Goal: Book appointment/travel/reservation

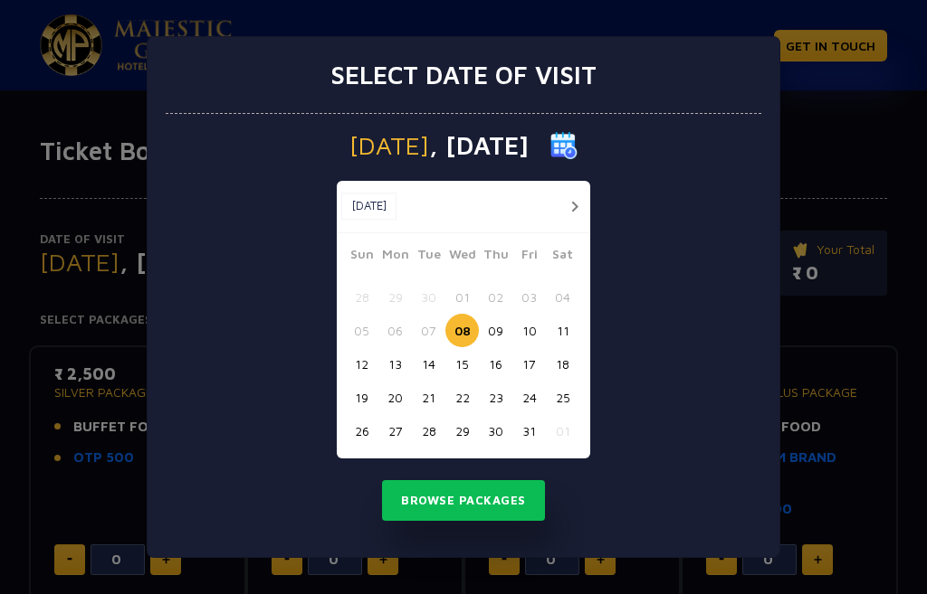
click at [489, 329] on button "09" at bounding box center [495, 330] width 33 height 33
click at [361, 364] on button "12" at bounding box center [361, 363] width 33 height 33
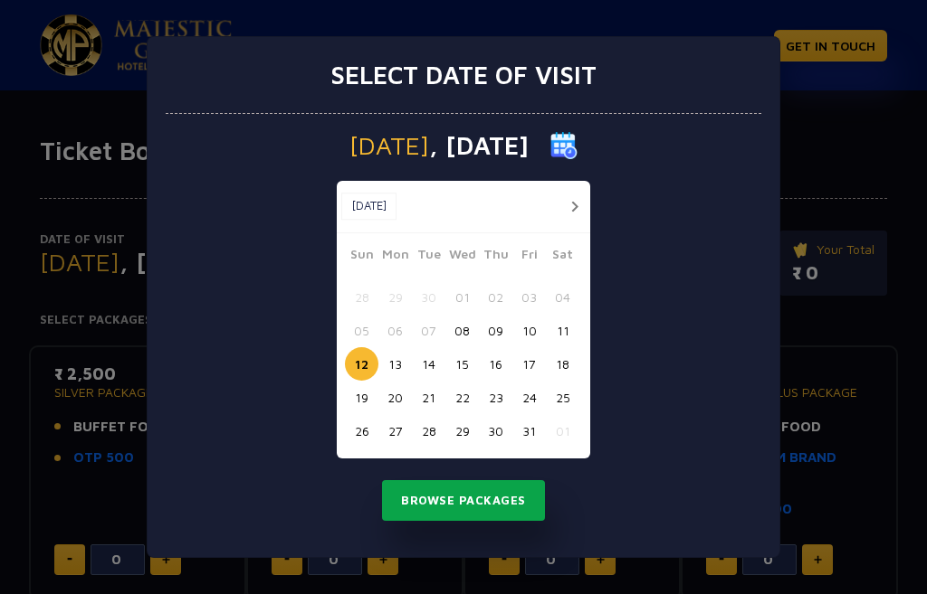
click at [465, 495] on button "Browse Packages" at bounding box center [463, 501] width 163 height 42
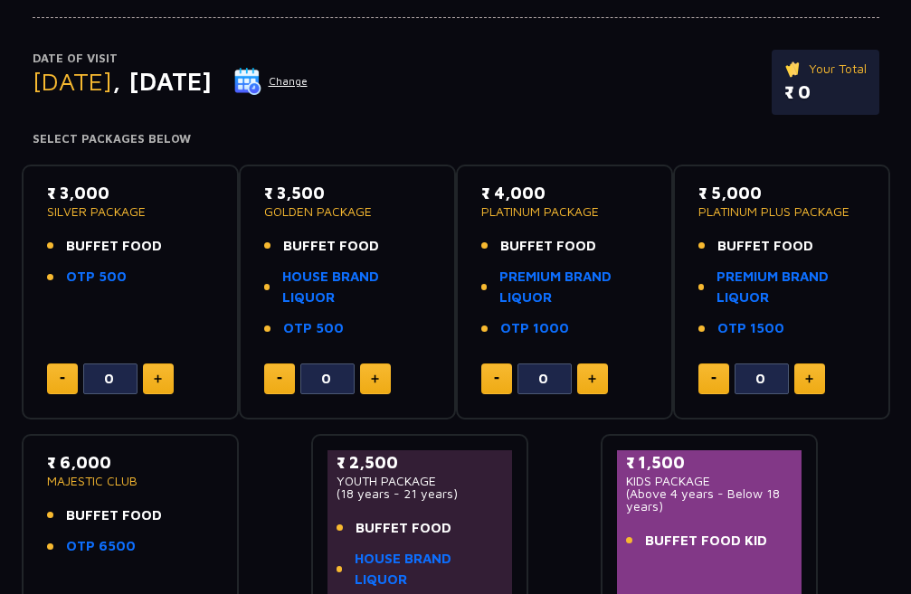
scroll to position [90, 0]
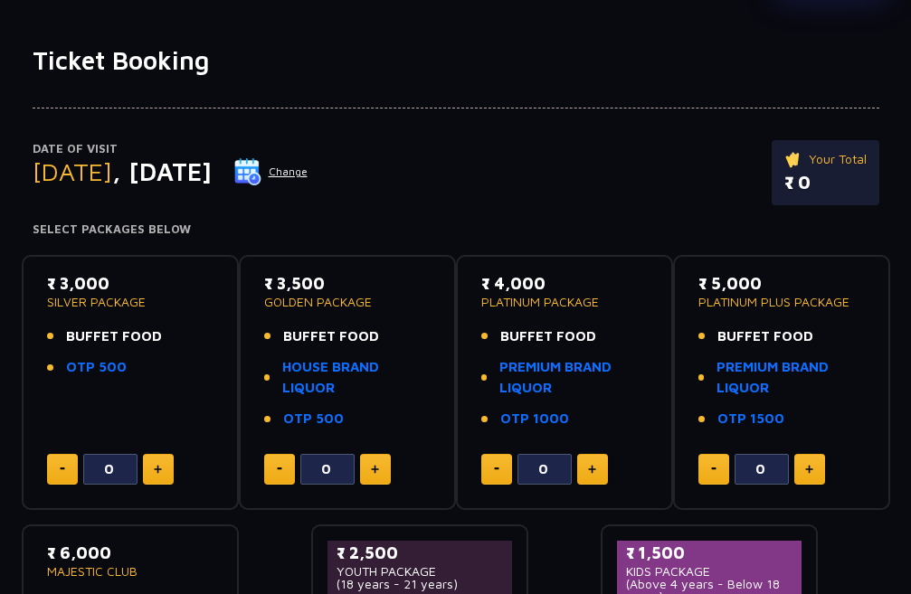
click at [592, 466] on img at bounding box center [592, 469] width 8 height 9
click at [501, 467] on button at bounding box center [496, 469] width 31 height 31
type input "0"
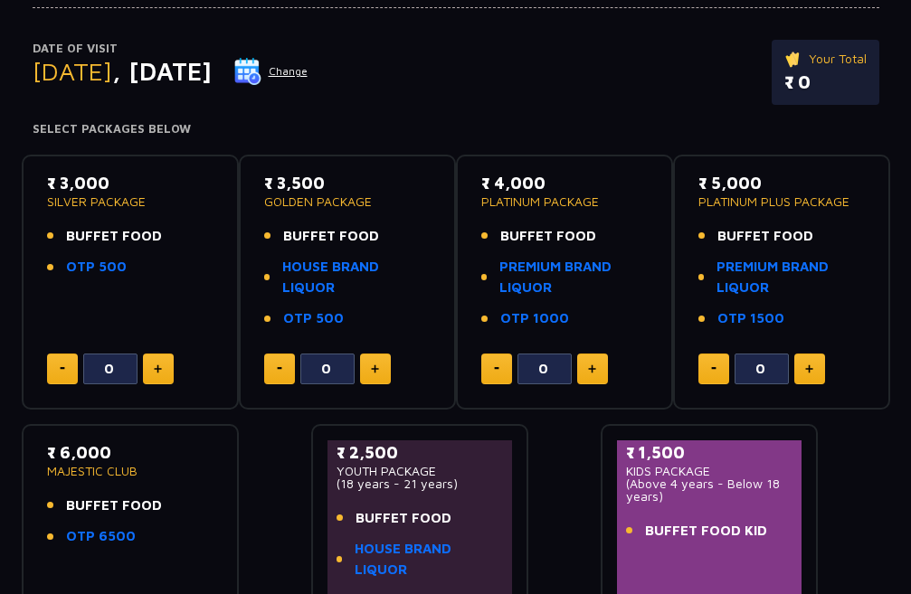
scroll to position [113, 0]
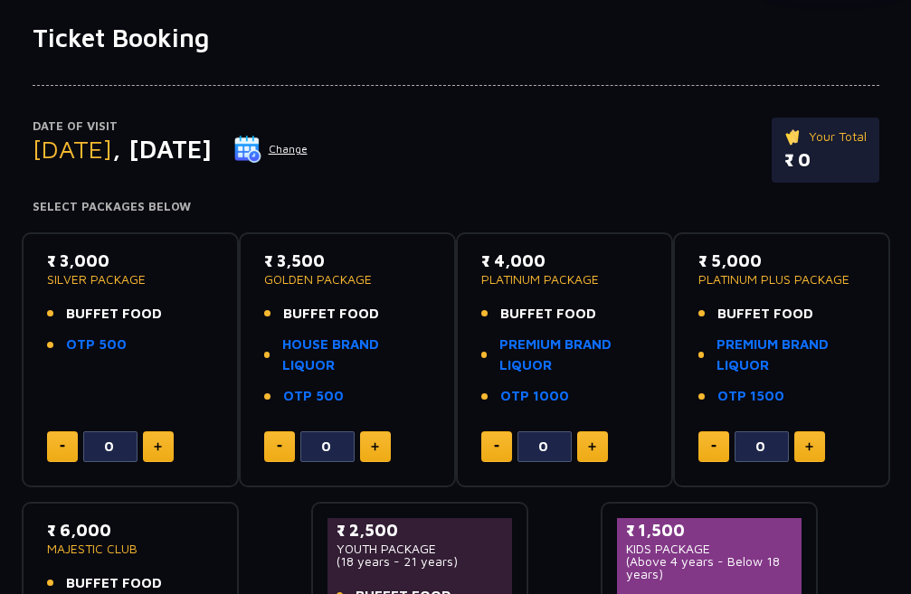
click at [154, 442] on img at bounding box center [158, 446] width 8 height 9
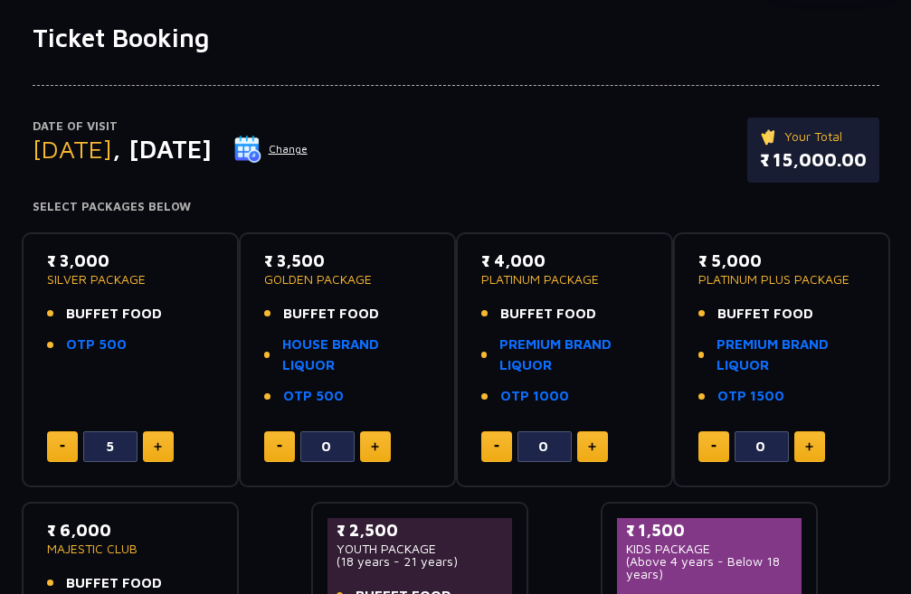
click at [154, 442] on img at bounding box center [158, 446] width 8 height 9
click at [63, 437] on button at bounding box center [62, 447] width 31 height 31
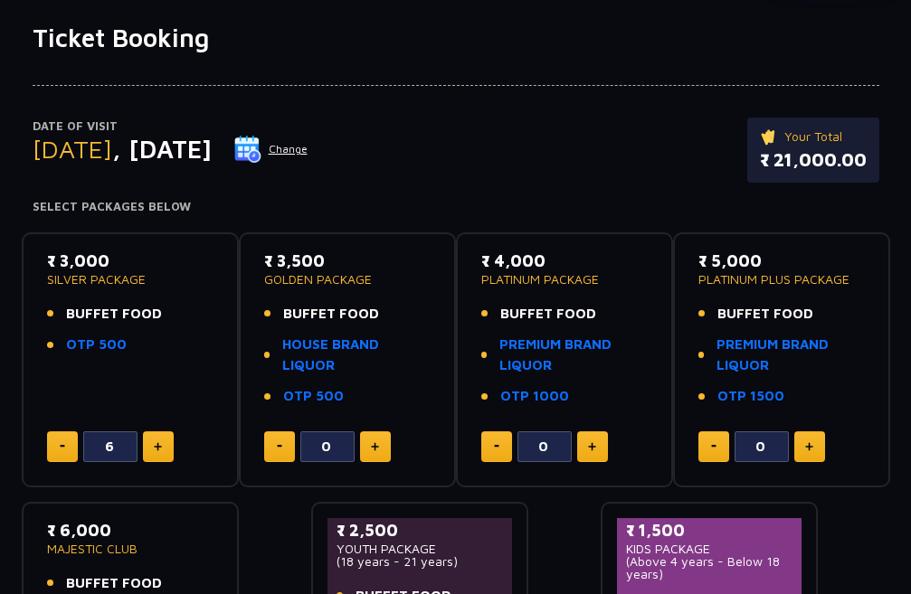
click at [63, 437] on button at bounding box center [62, 447] width 31 height 31
type input "4"
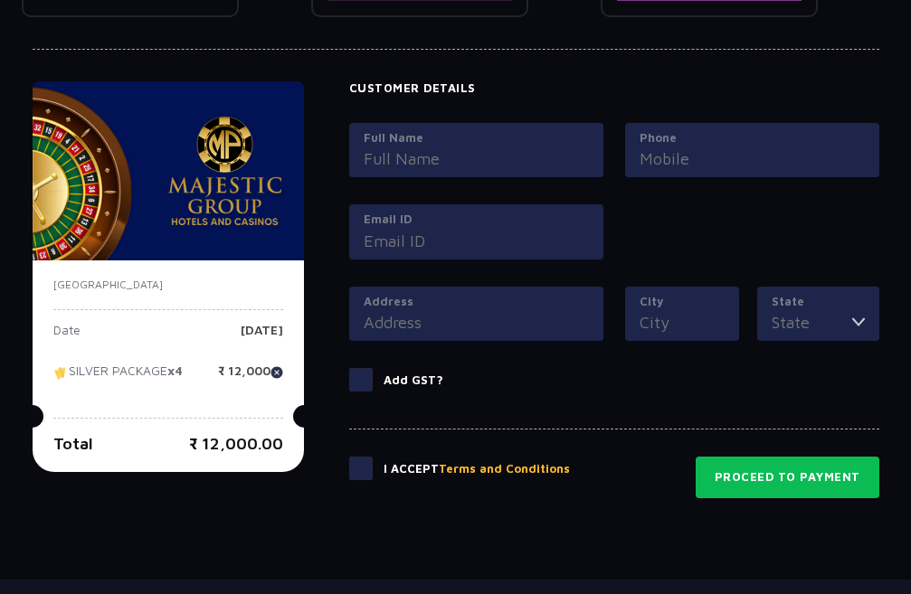
scroll to position [837, 0]
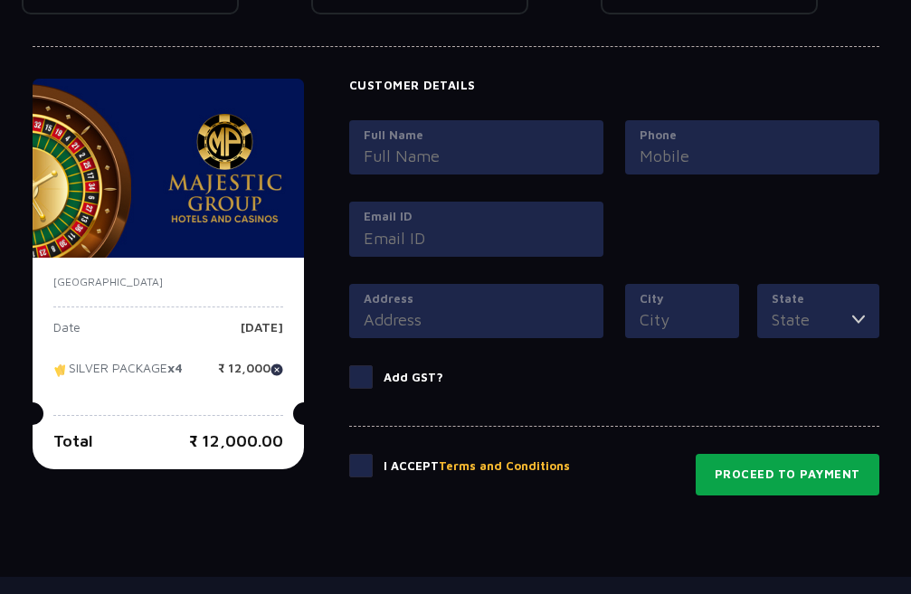
click at [746, 471] on button "Proceed to Payment" at bounding box center [788, 475] width 184 height 42
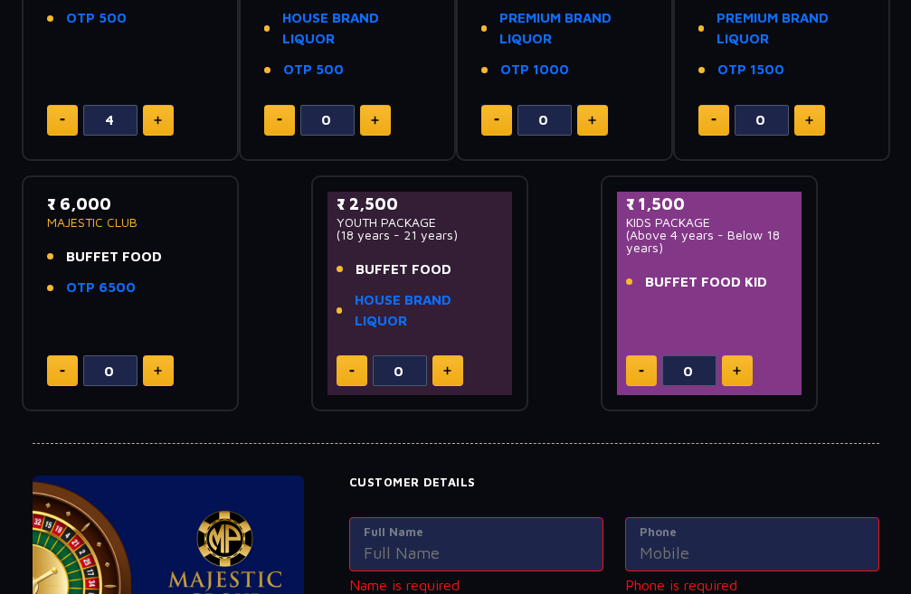
scroll to position [233, 0]
